Goal: Check status: Check status

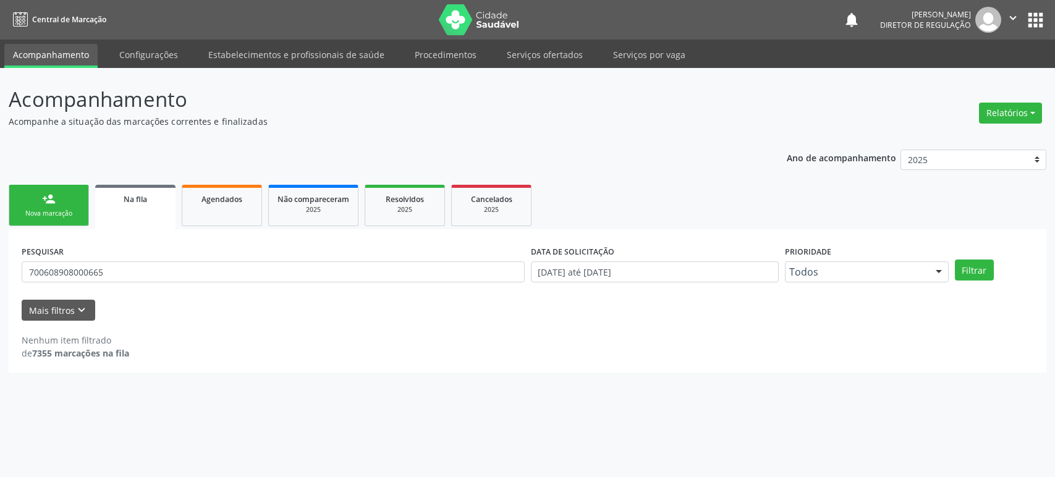
click at [94, 273] on input "700608908000665" at bounding box center [273, 271] width 503 height 21
click at [955, 260] on button "Filtrar" at bounding box center [974, 270] width 39 height 21
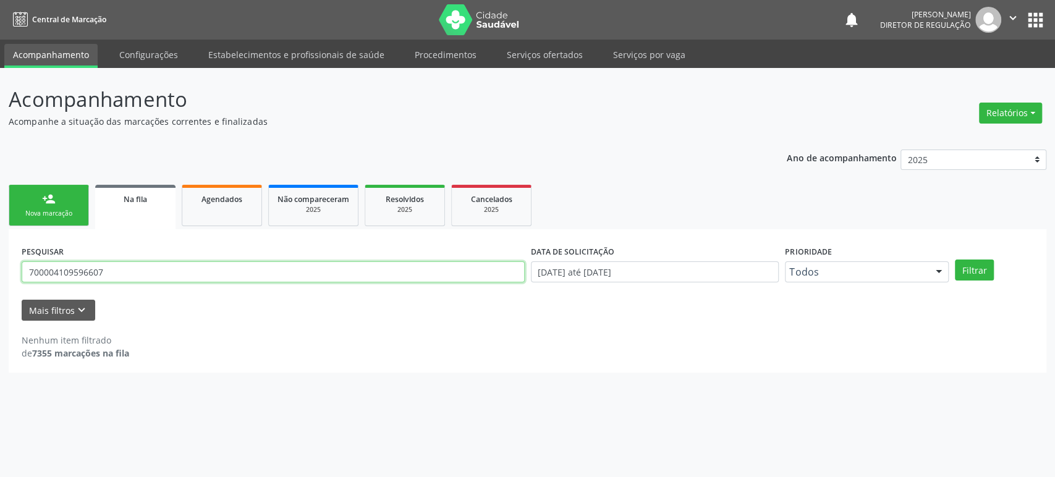
click at [97, 261] on input "700004109596607" at bounding box center [273, 271] width 503 height 21
paste input "[PERSON_NAME]"
click at [955, 260] on button "Filtrar" at bounding box center [974, 270] width 39 height 21
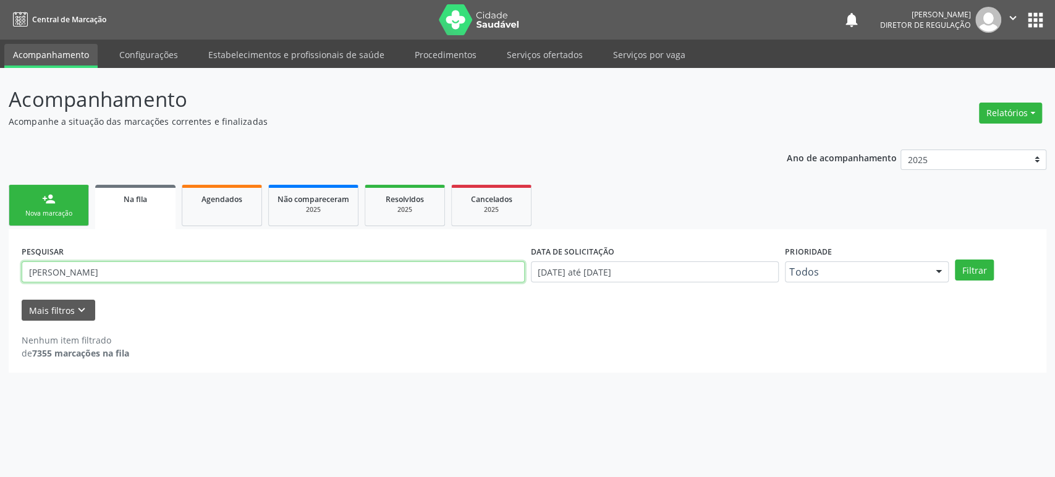
click at [91, 275] on input "[PERSON_NAME]" at bounding box center [273, 271] width 503 height 21
click at [84, 276] on input "[PERSON_NAME]" at bounding box center [273, 271] width 503 height 21
click at [45, 271] on input "[PERSON_NAME]" at bounding box center [273, 271] width 503 height 21
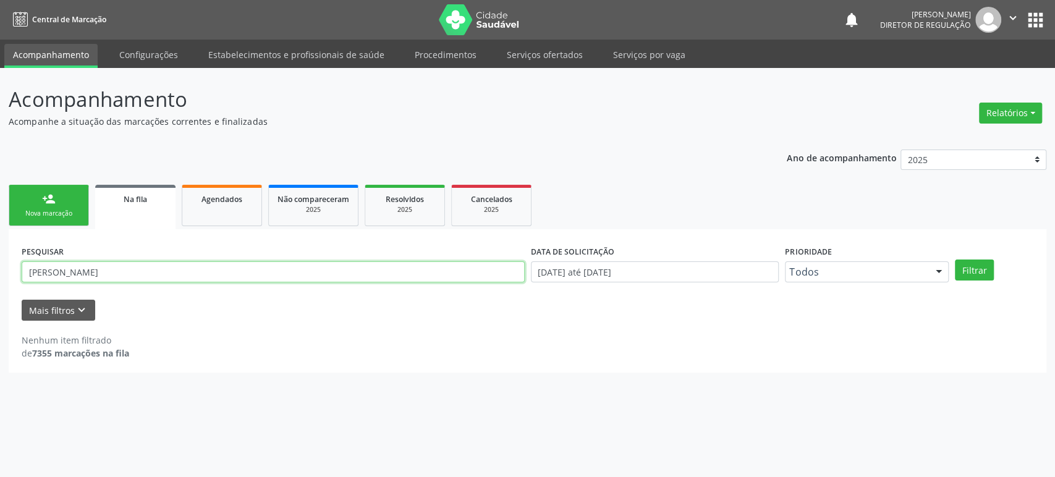
drag, startPoint x: 52, startPoint y: 271, endPoint x: 24, endPoint y: 268, distance: 28.0
click at [24, 268] on input "[PERSON_NAME]" at bounding box center [273, 271] width 503 height 21
click at [955, 260] on button "Filtrar" at bounding box center [974, 270] width 39 height 21
click at [79, 266] on input "[PERSON_NAME]" at bounding box center [273, 271] width 503 height 21
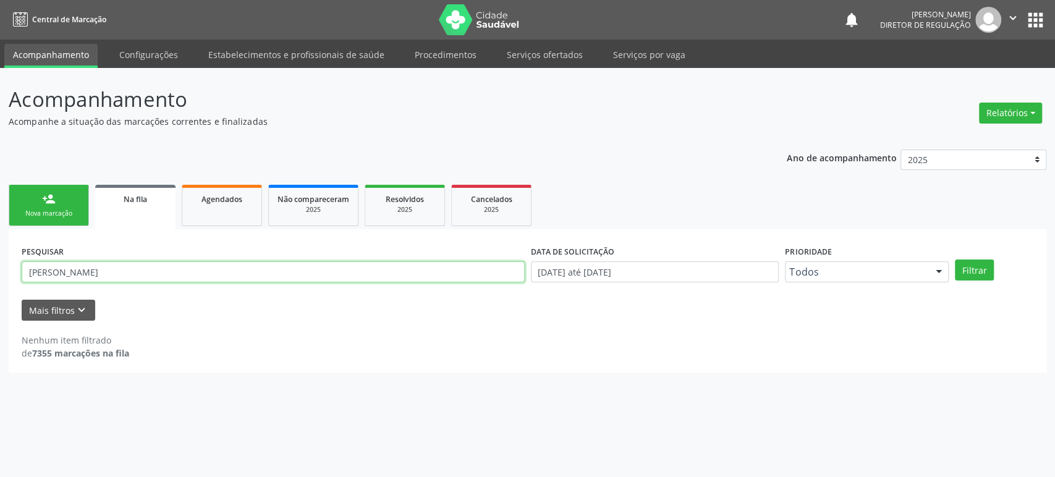
click at [79, 266] on input "[PERSON_NAME]" at bounding box center [273, 271] width 503 height 21
paste input "[PERSON_NAME]"
click at [955, 260] on button "Filtrar" at bounding box center [974, 270] width 39 height 21
click at [148, 263] on input "[PERSON_NAME]" at bounding box center [273, 271] width 503 height 21
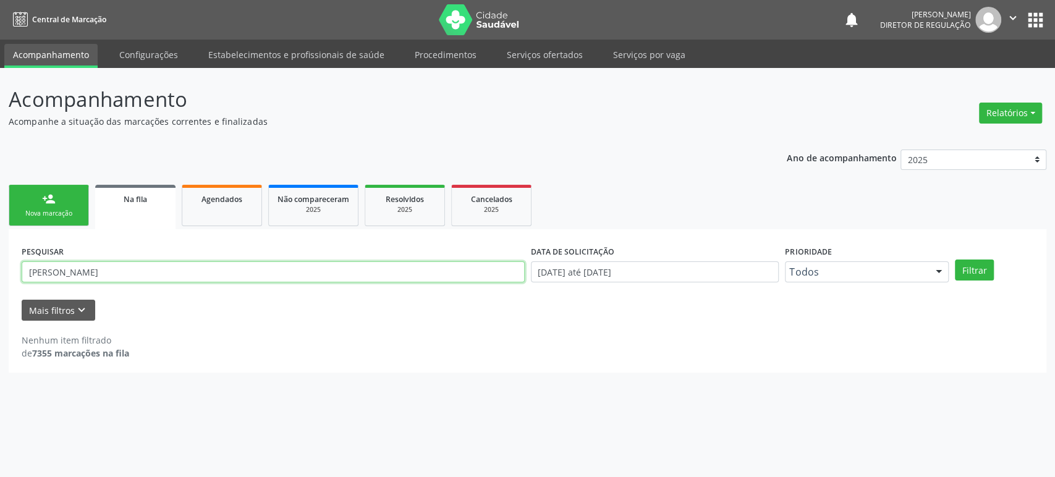
click at [148, 263] on input "[PERSON_NAME]" at bounding box center [273, 271] width 503 height 21
paste input "[PERSON_NAME]"
click at [955, 260] on button "Filtrar" at bounding box center [974, 270] width 39 height 21
click at [91, 270] on input "[PERSON_NAME]" at bounding box center [273, 271] width 503 height 21
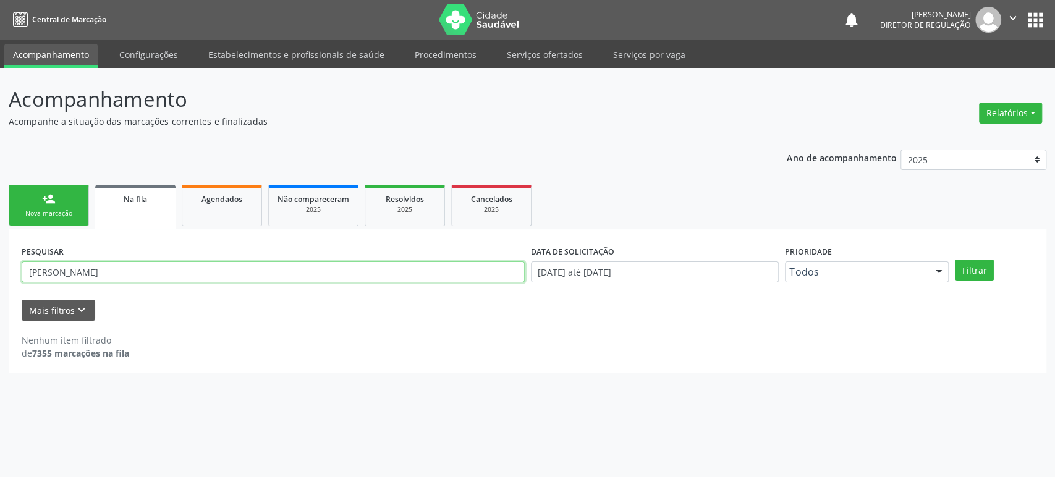
click at [91, 270] on input "[PERSON_NAME]" at bounding box center [273, 271] width 503 height 21
paste input "702009827262980"
click at [955, 260] on button "Filtrar" at bounding box center [974, 270] width 39 height 21
click at [72, 276] on input "702009827262980" at bounding box center [273, 271] width 503 height 21
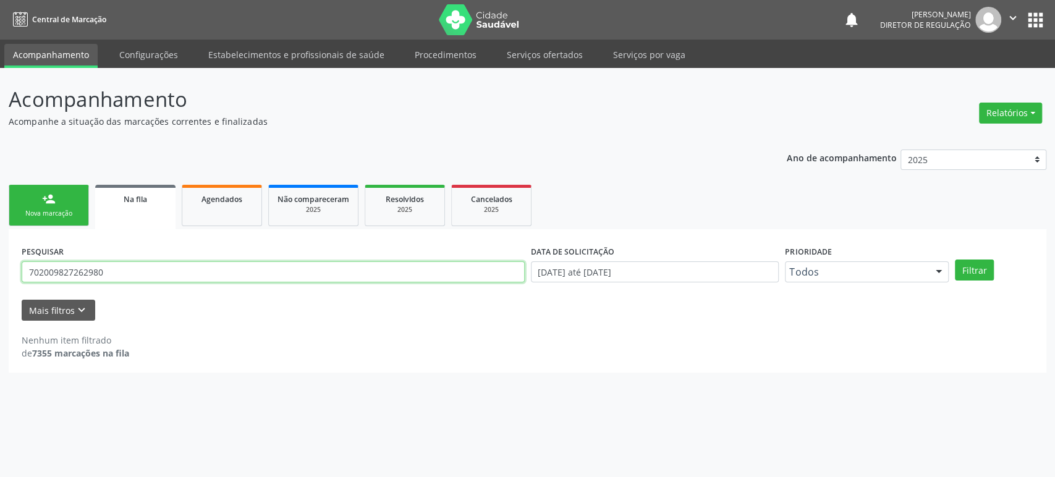
click at [72, 276] on input "702009827262980" at bounding box center [273, 271] width 503 height 21
paste input "4804510442149"
click at [955, 260] on button "Filtrar" at bounding box center [974, 270] width 39 height 21
click at [103, 271] on input "704804510442149" at bounding box center [273, 271] width 503 height 21
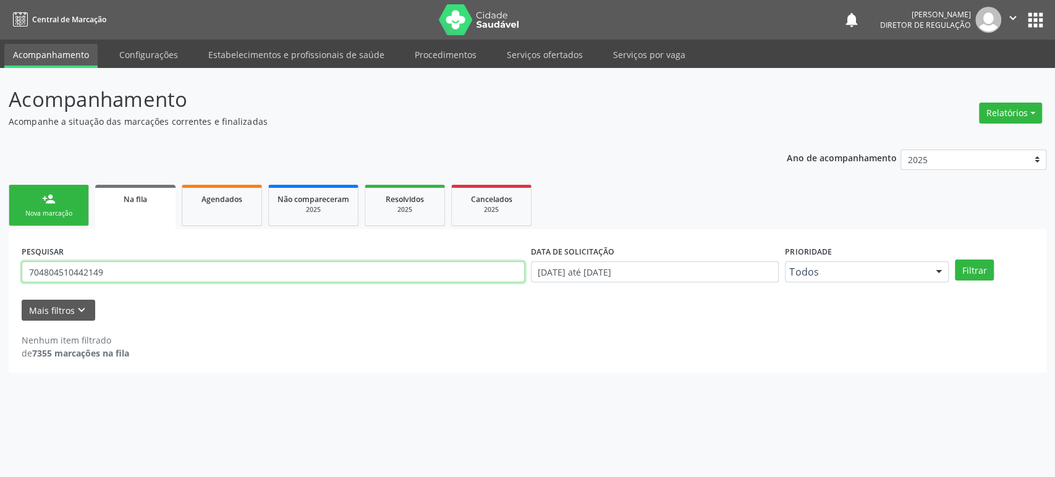
paste input "860452378488"
click at [955, 260] on button "Filtrar" at bounding box center [974, 270] width 39 height 21
click at [157, 272] on input "708604523784889" at bounding box center [273, 271] width 503 height 21
paste input "4108184215173"
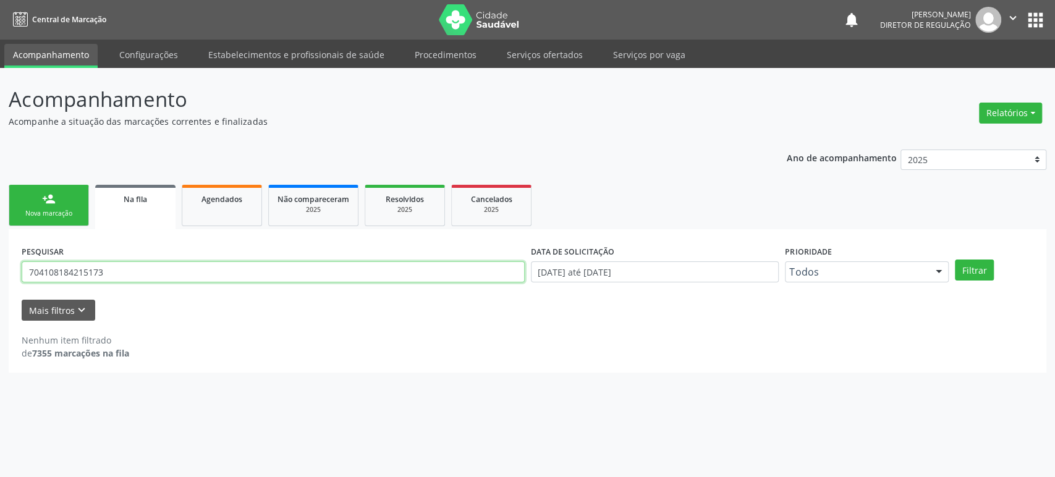
click at [955, 260] on button "Filtrar" at bounding box center [974, 270] width 39 height 21
click at [137, 269] on input "704108184215173" at bounding box center [273, 271] width 503 height 21
paste input "000929907230"
click at [955, 260] on button "Filtrar" at bounding box center [974, 270] width 39 height 21
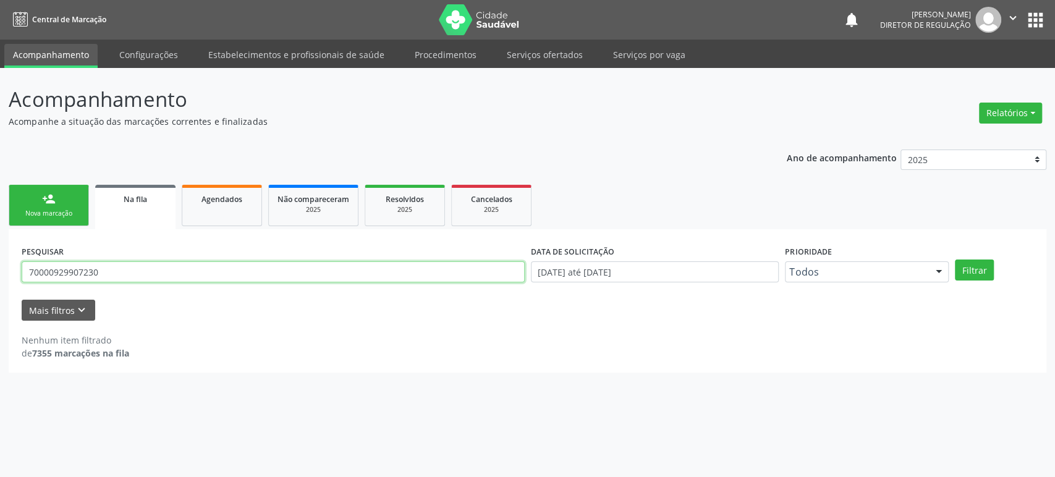
click at [124, 269] on input "70000929907230" at bounding box center [273, 271] width 503 height 21
paste input "73050975209"
click at [955, 260] on button "Filtrar" at bounding box center [974, 270] width 39 height 21
click at [99, 275] on input "7073050975209" at bounding box center [273, 271] width 503 height 21
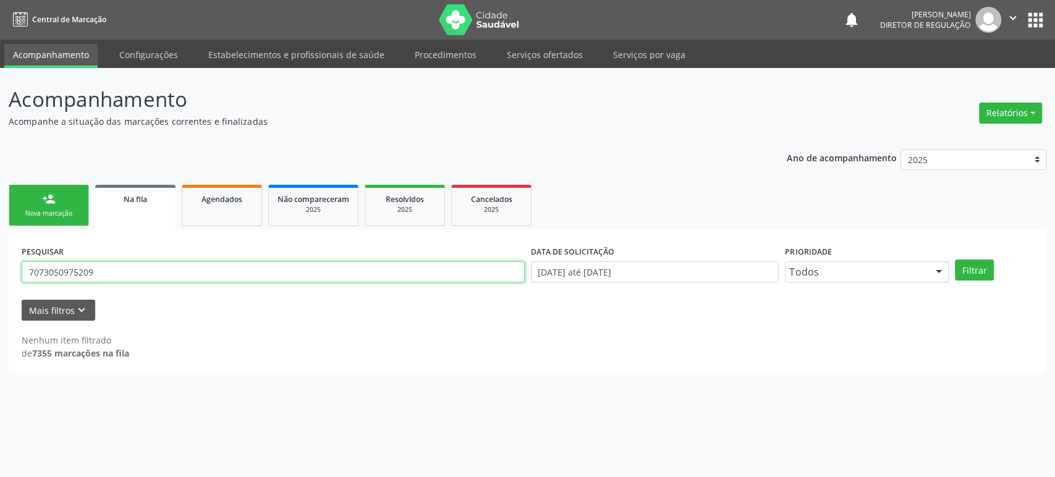
click at [99, 275] on input "7073050975209" at bounding box center [273, 271] width 503 height 21
paste input "801648299312"
click at [955, 260] on button "Filtrar" at bounding box center [974, 270] width 39 height 21
click at [141, 275] on input "7078016482993" at bounding box center [273, 271] width 503 height 21
click at [105, 263] on input "7078016482993" at bounding box center [273, 271] width 503 height 21
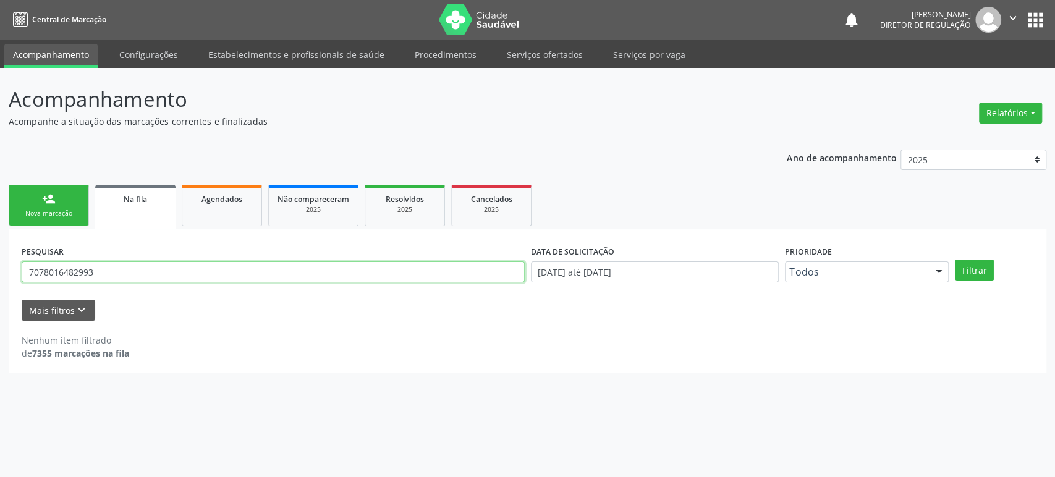
click at [105, 263] on input "7078016482993" at bounding box center [273, 271] width 503 height 21
paste input "2903510523477"
click at [955, 260] on button "Filtrar" at bounding box center [974, 270] width 39 height 21
click at [80, 279] on input "702903510523477" at bounding box center [273, 271] width 503 height 21
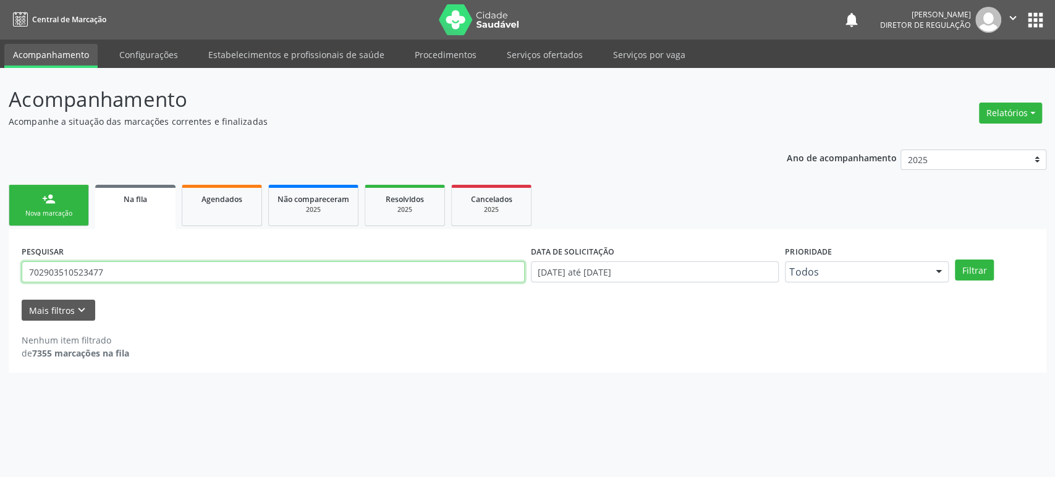
click at [80, 279] on input "702903510523477" at bounding box center [273, 271] width 503 height 21
paste input "4202729872286"
type input "704202729872286"
click at [955, 260] on button "Filtrar" at bounding box center [974, 270] width 39 height 21
